Goal: Check status: Check status

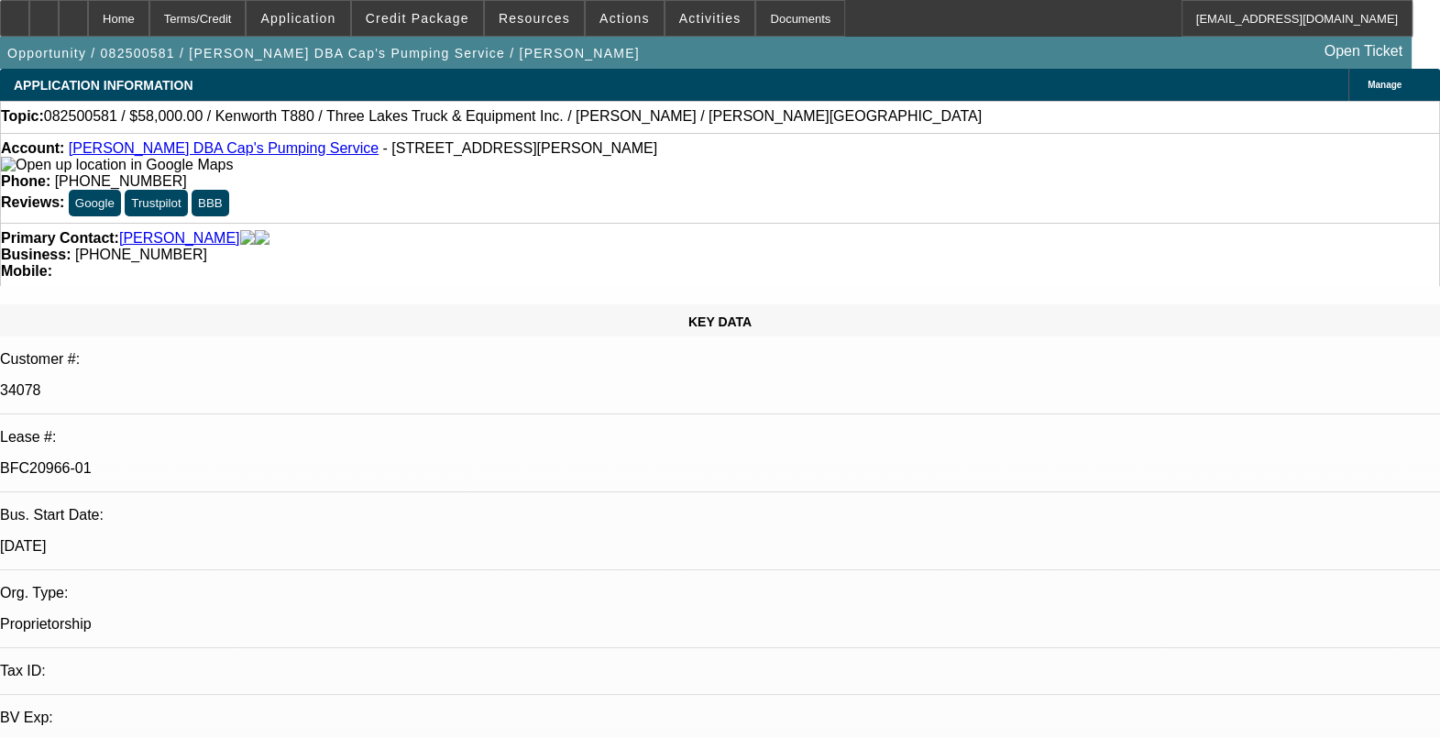
select select "0"
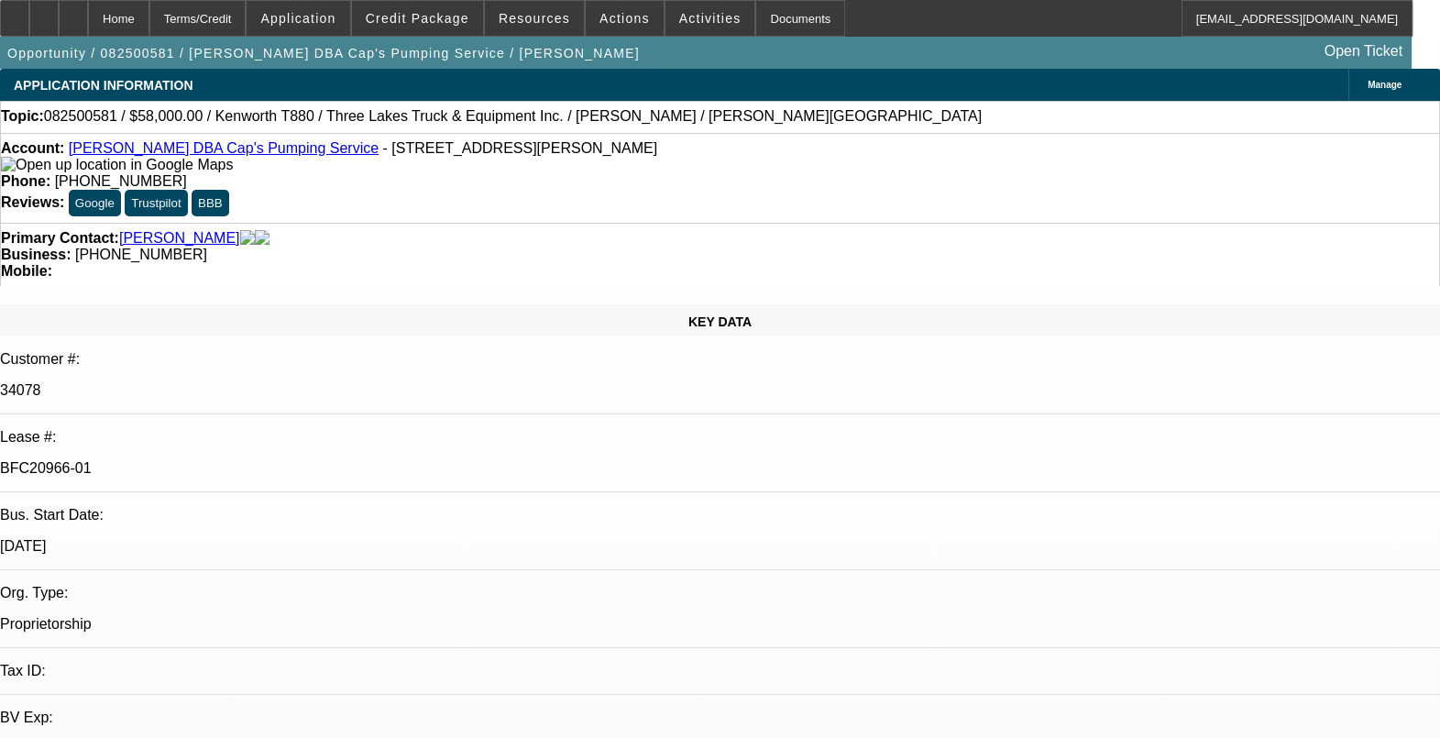
select select "0.1"
select select "0"
select select "0.1"
select select "0"
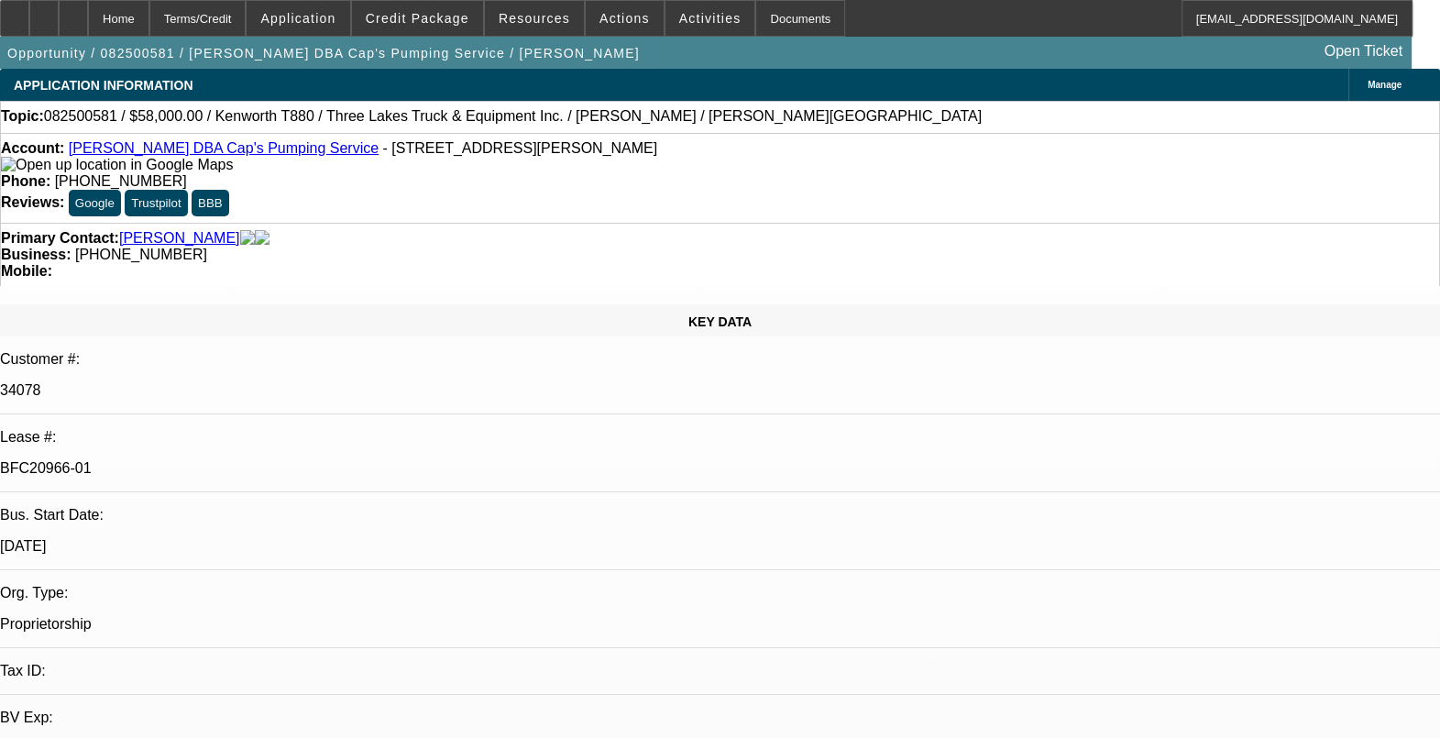
select select "0"
select select "1"
select select "9"
select select "6"
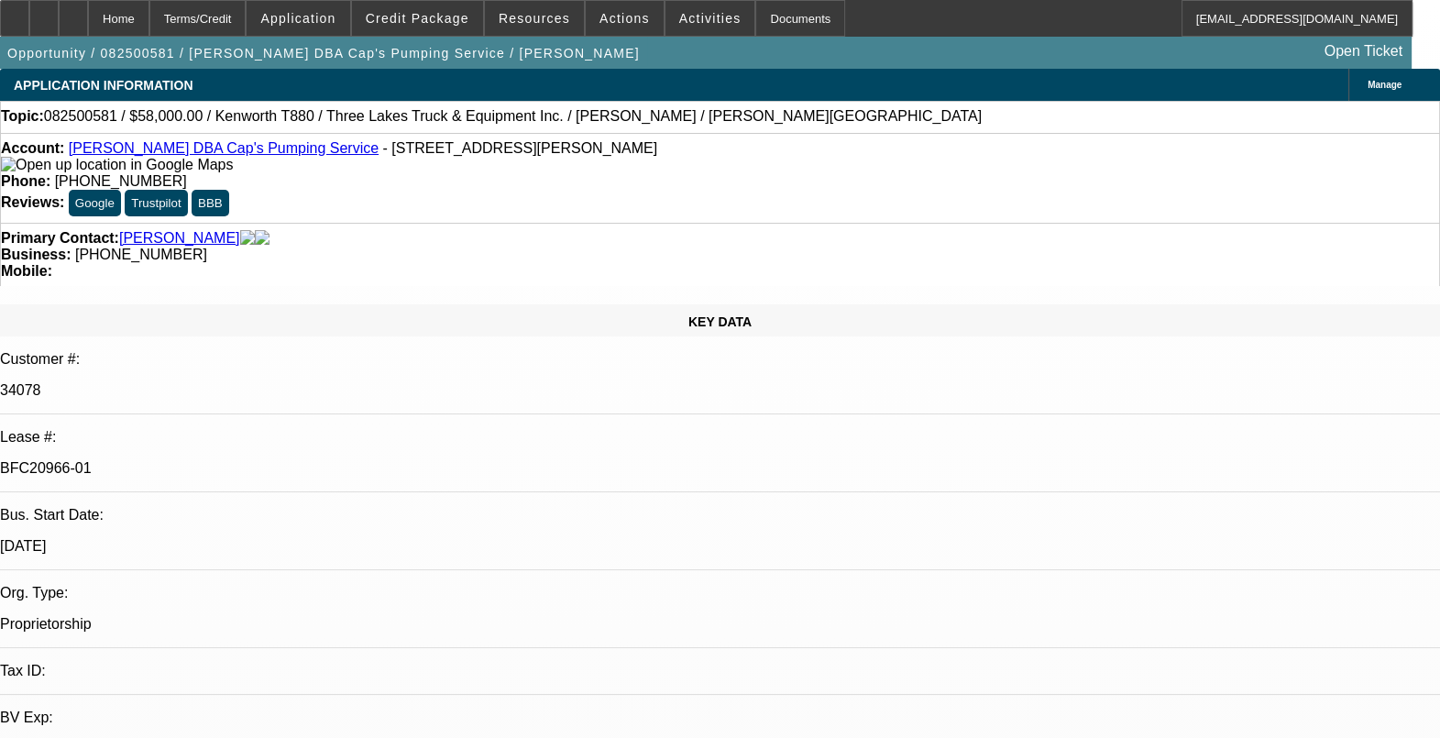
select select "1"
select select "9"
select select "4"
select select "1"
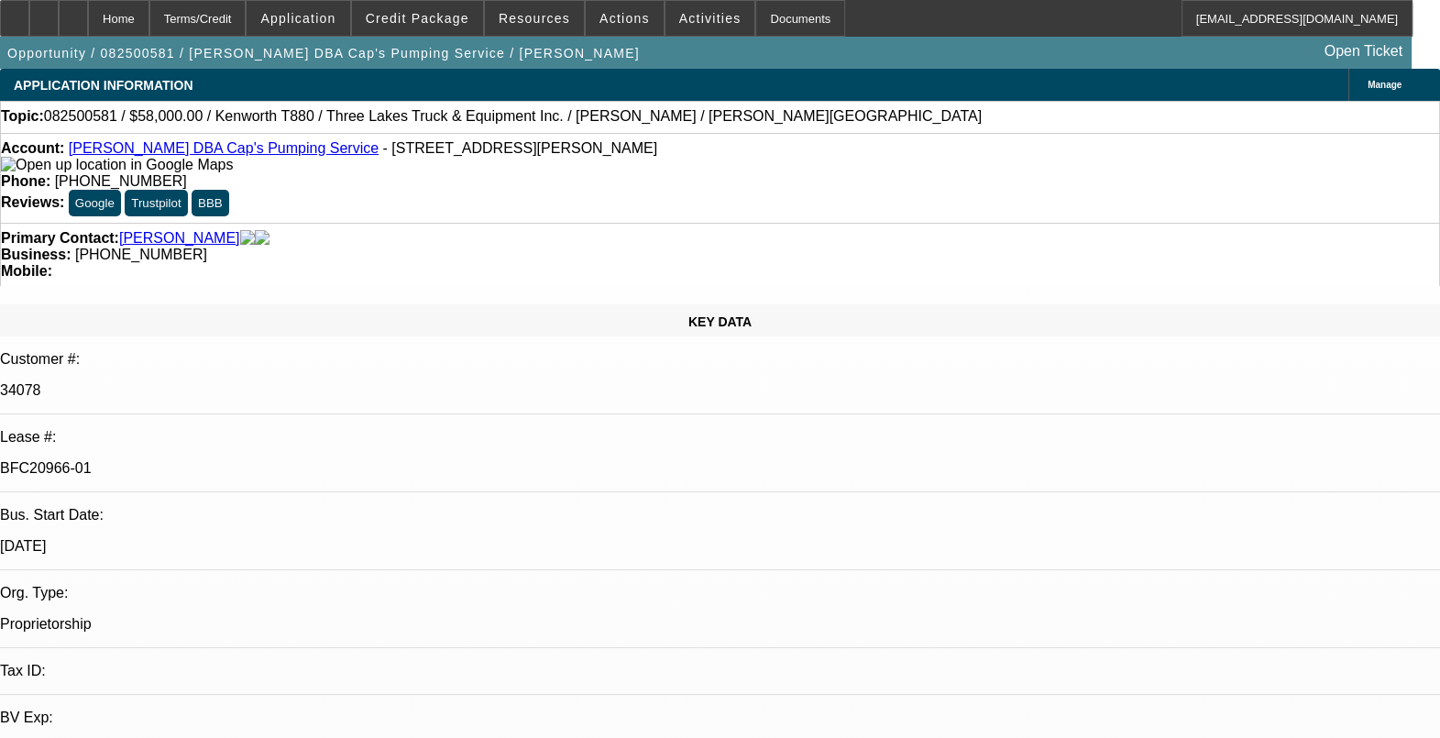
select select "4"
select select "1"
select select "9"
select select "6"
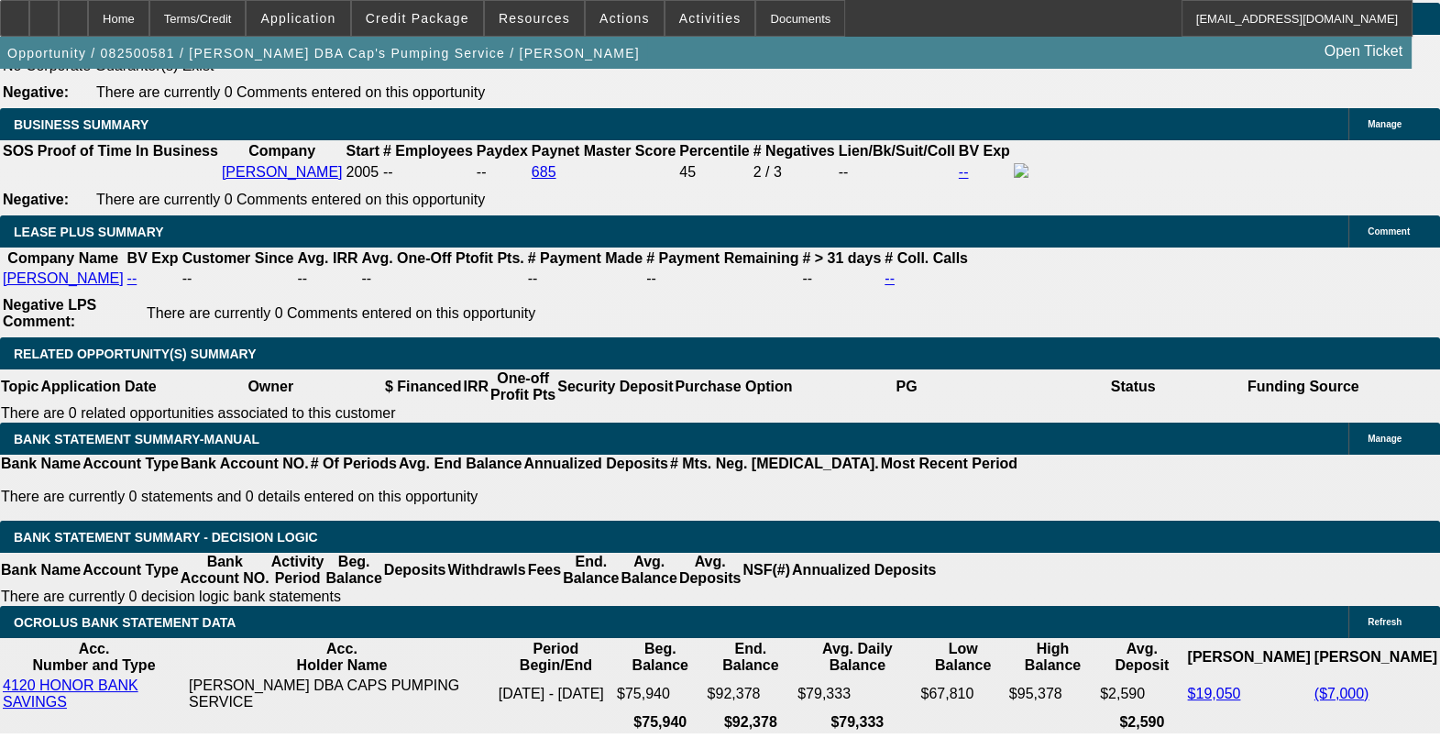
scroll to position [3208, 0]
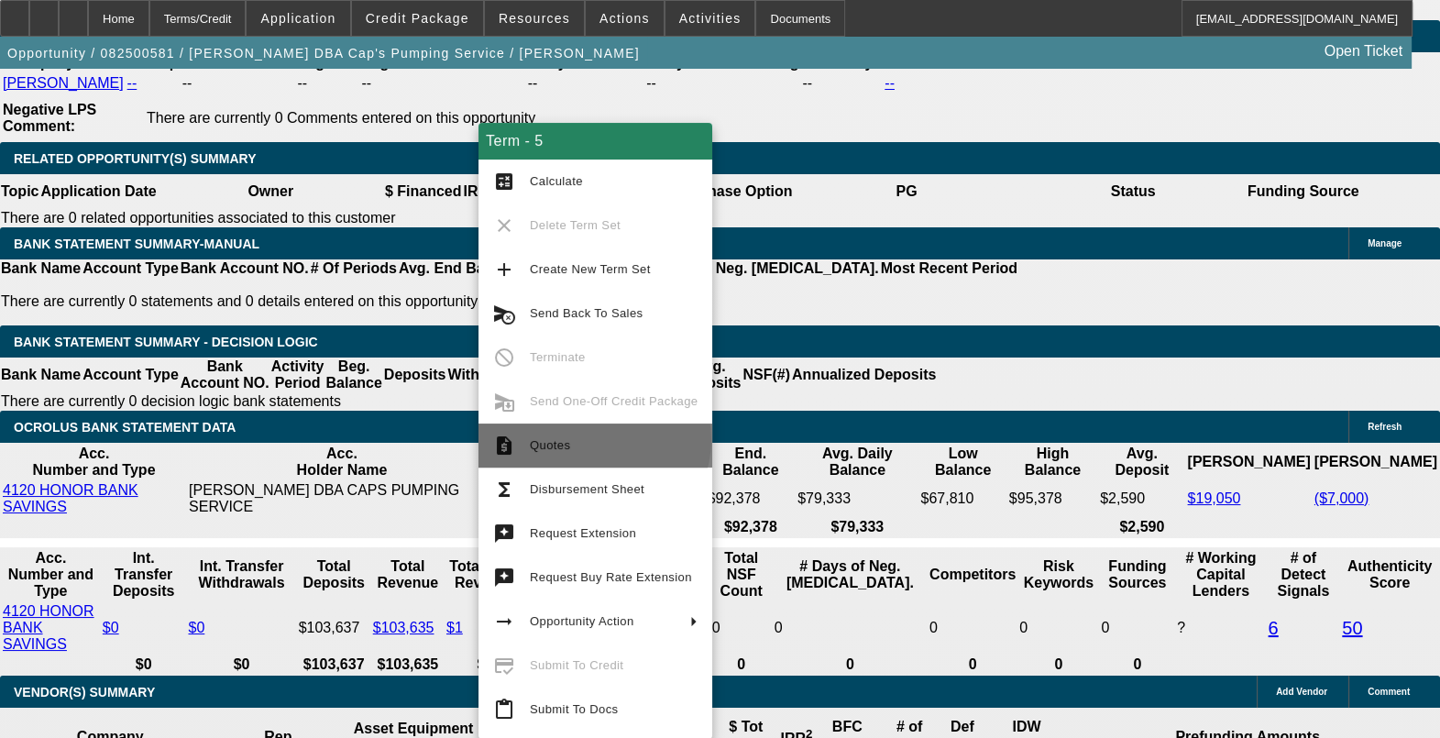
click at [593, 439] on span "Quotes" at bounding box center [614, 446] width 168 height 22
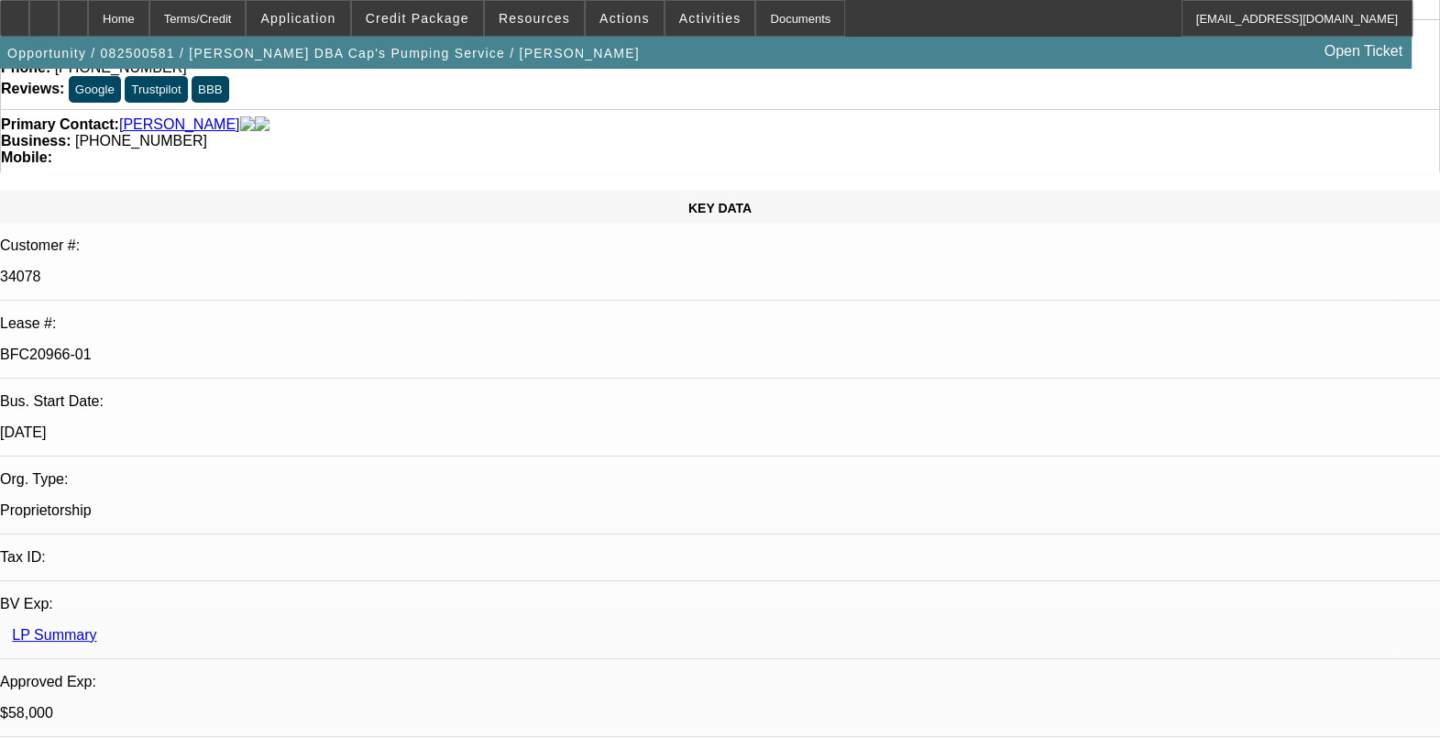
scroll to position [228, 0]
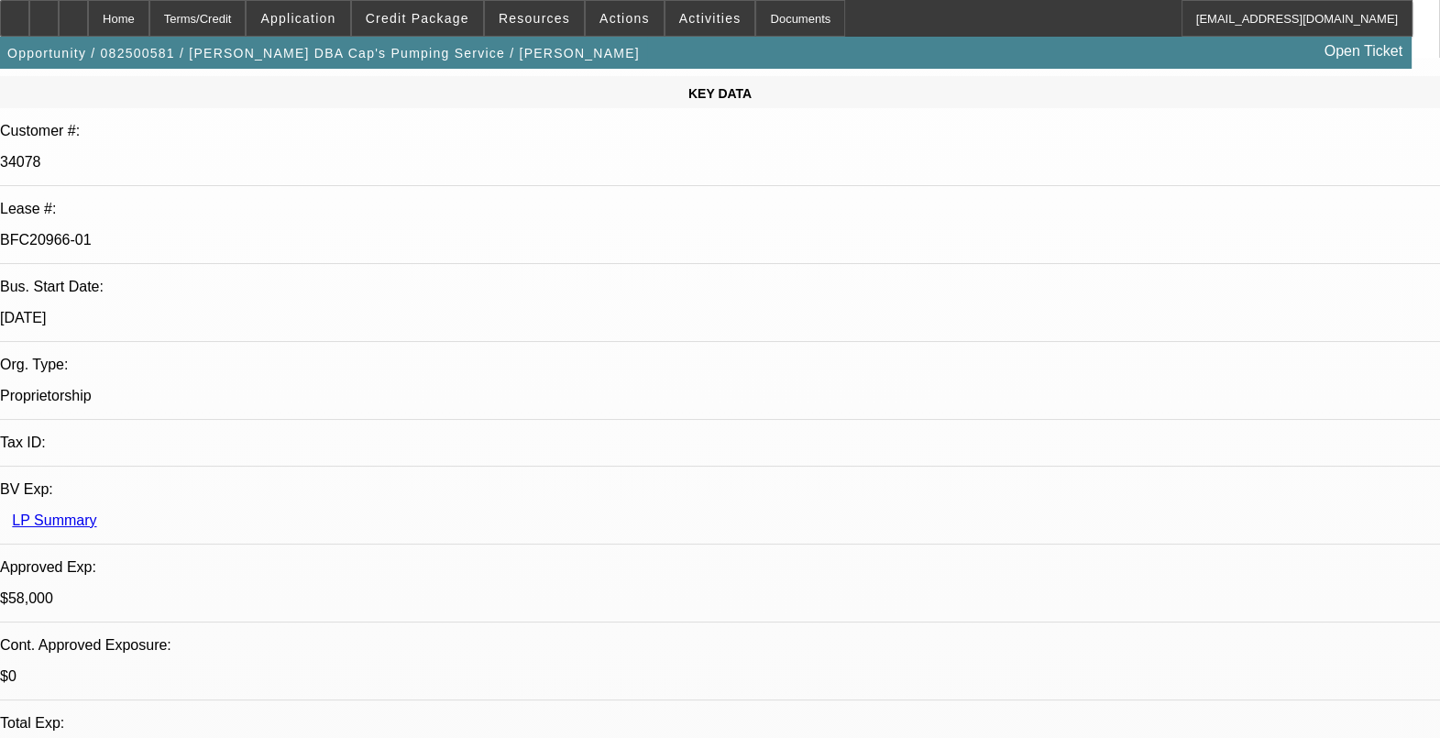
drag, startPoint x: 390, startPoint y: 485, endPoint x: 335, endPoint y: 494, distance: 55.8
drag, startPoint x: 335, startPoint y: 494, endPoint x: 336, endPoint y: 608, distance: 113.7
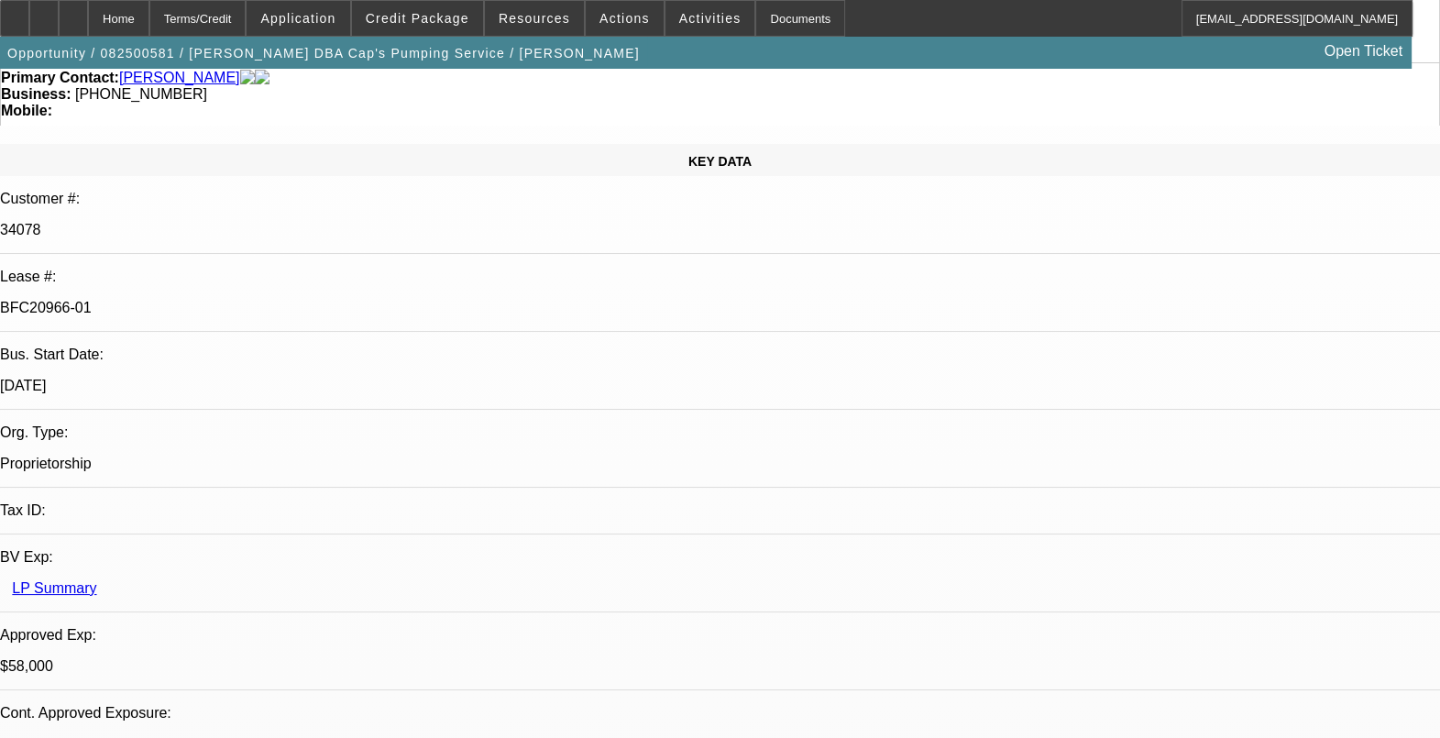
scroll to position [114, 0]
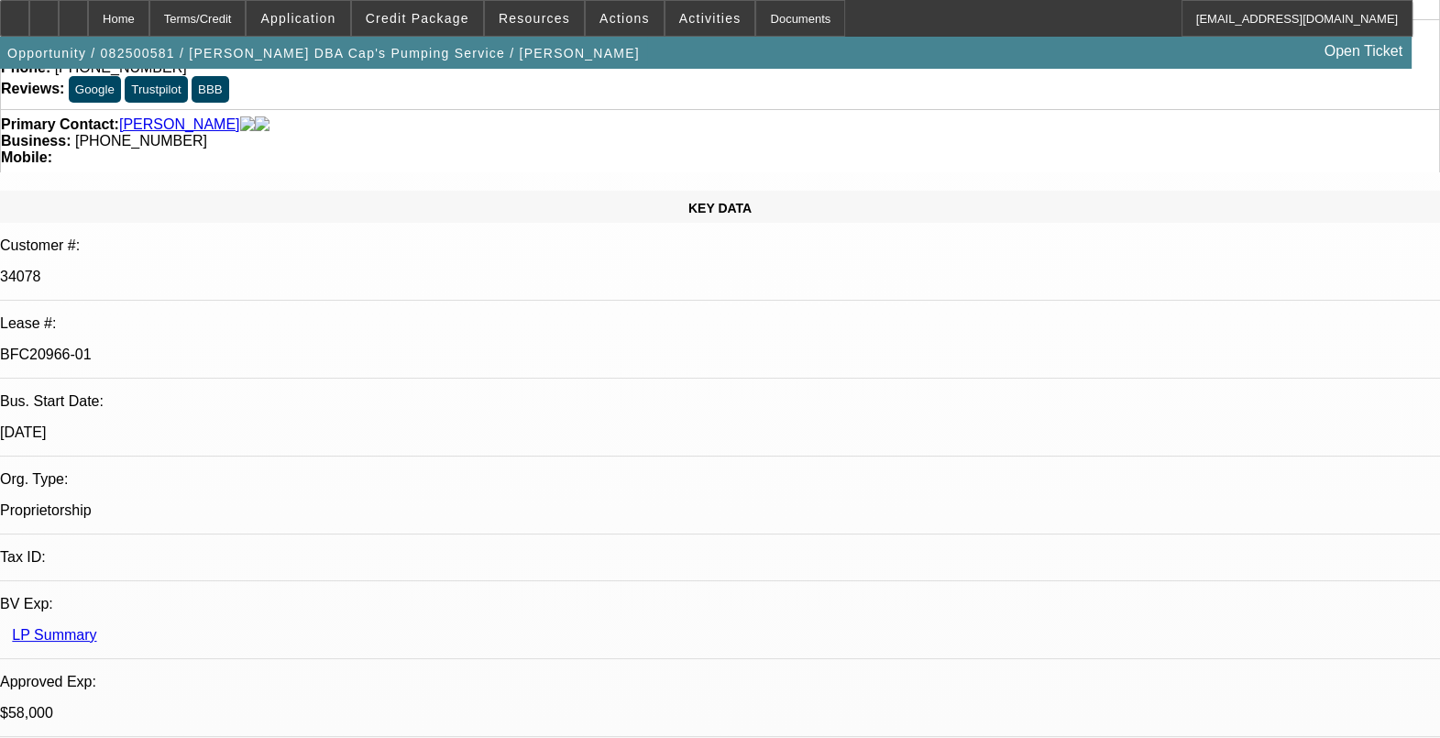
drag, startPoint x: 236, startPoint y: 187, endPoint x: 230, endPoint y: 199, distance: 13.1
click at [225, 269] on div "34078" at bounding box center [720, 277] width 1440 height 17
drag, startPoint x: 224, startPoint y: 231, endPoint x: 204, endPoint y: 247, distance: 24.8
click at [198, 424] on div "[DATE]" at bounding box center [720, 432] width 1440 height 17
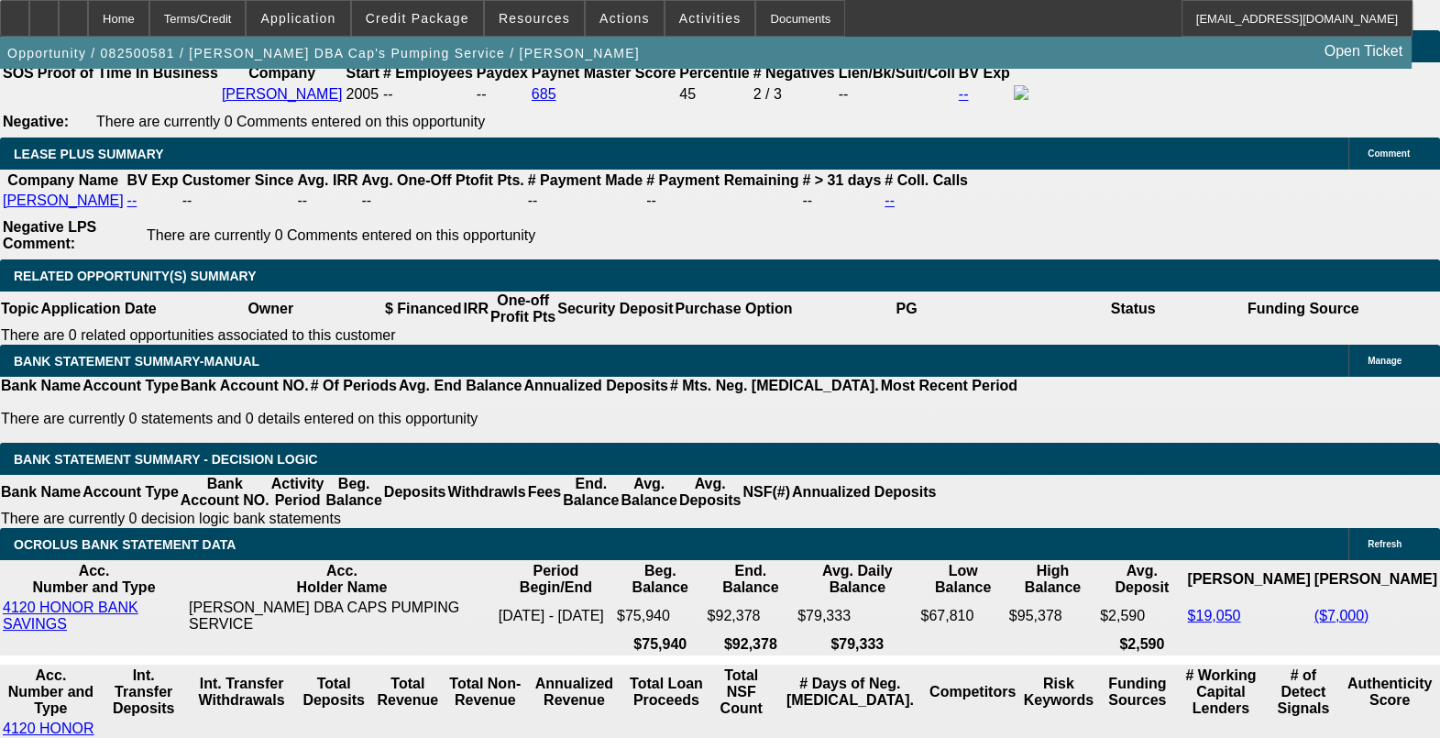
scroll to position [3093, 0]
